Goal: Communication & Community: Answer question/provide support

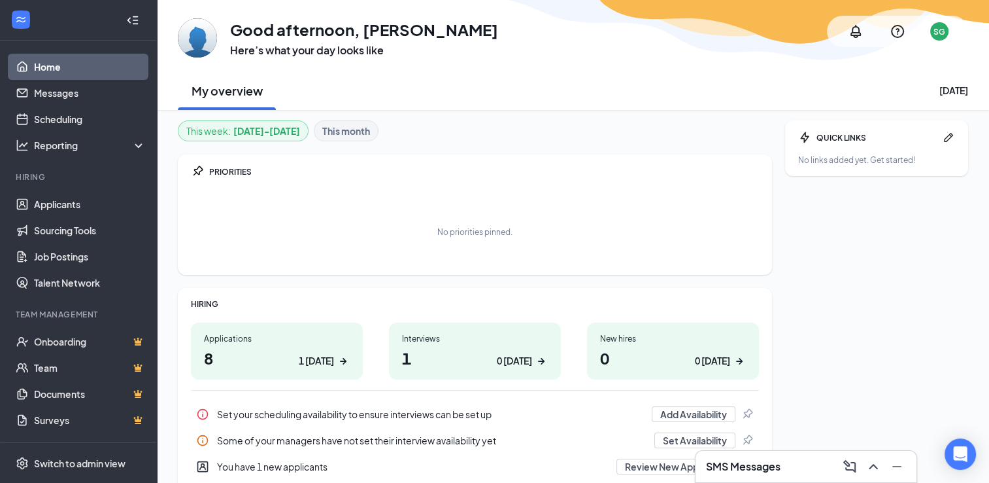
scroll to position [65, 0]
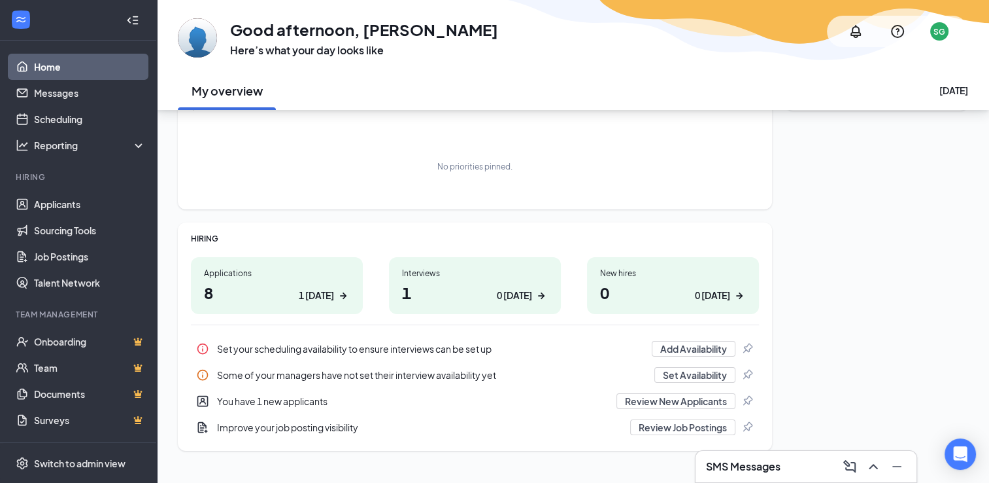
click at [781, 468] on h3 "SMS Messages" at bounding box center [743, 466] width 75 height 14
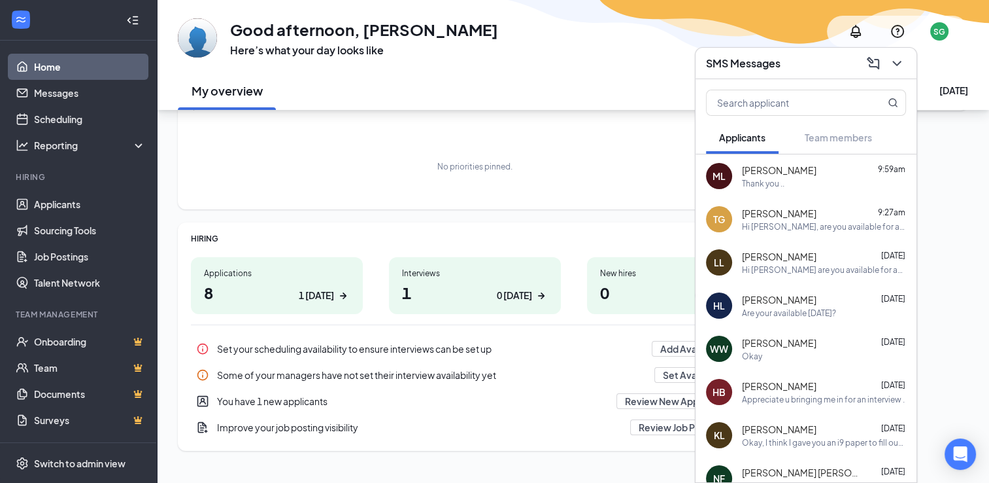
click at [769, 197] on div "ML [PERSON_NAME] 9:59am Thank you .." at bounding box center [806, 175] width 221 height 43
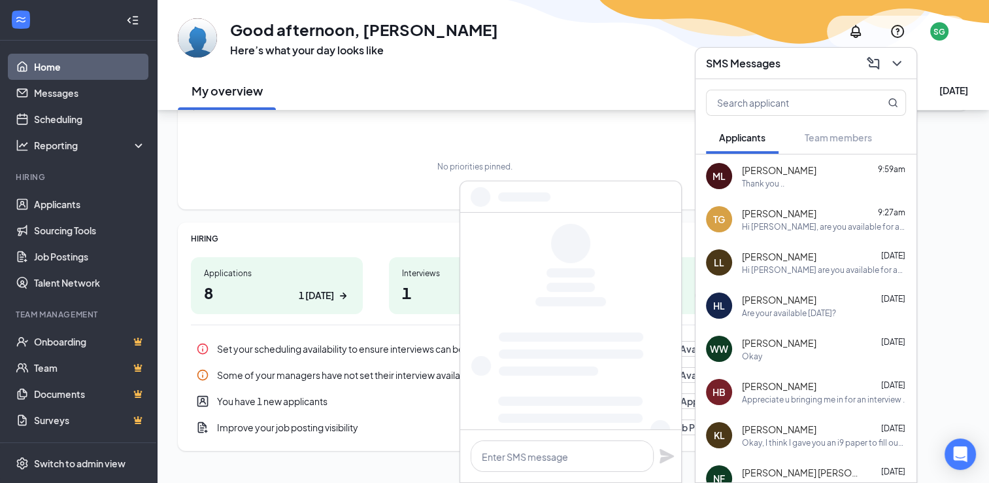
click at [568, 194] on div at bounding box center [570, 196] width 221 height 31
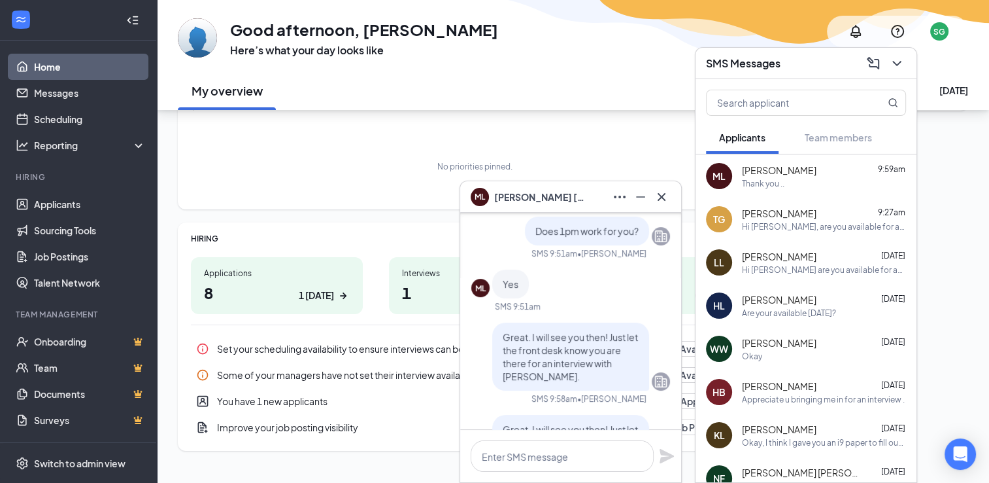
scroll to position [-262, 0]
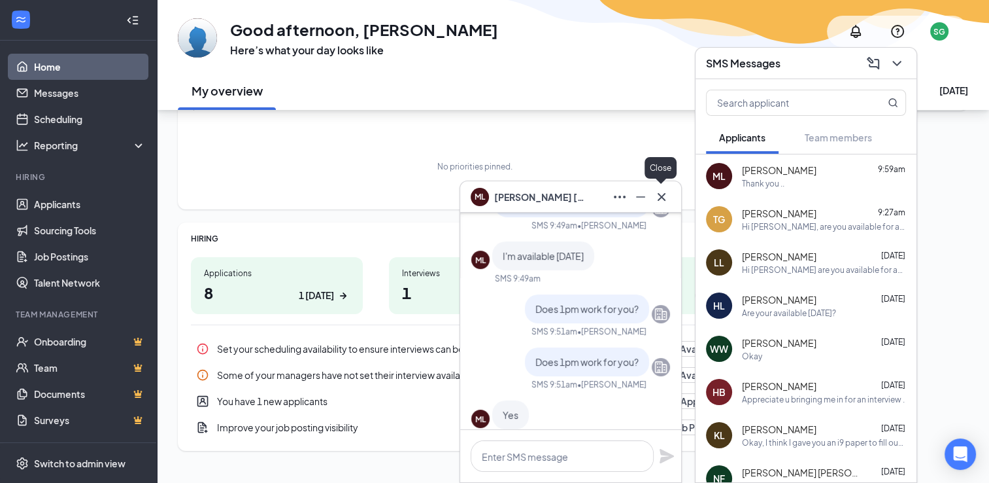
click at [662, 193] on icon "Cross" at bounding box center [662, 197] width 16 height 16
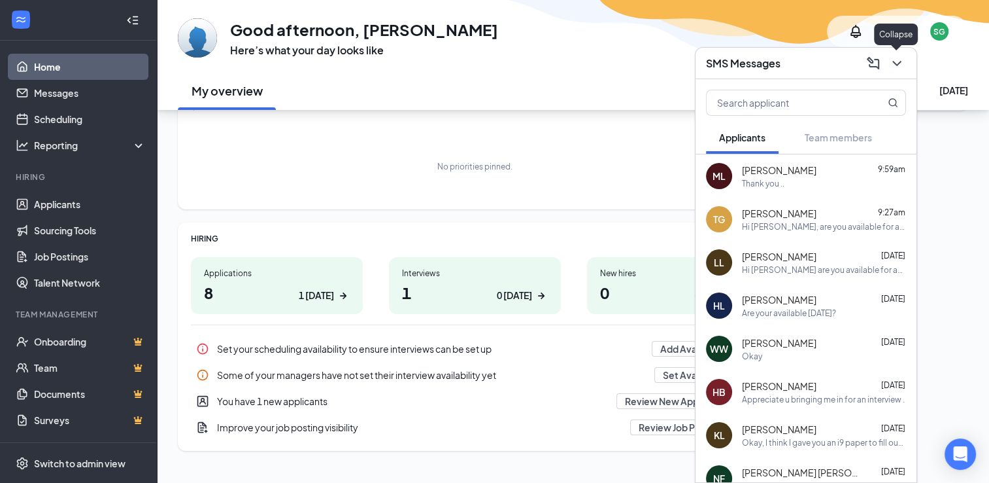
click at [900, 63] on icon "ChevronDown" at bounding box center [897, 63] width 9 height 5
